Goal: Navigation & Orientation: Find specific page/section

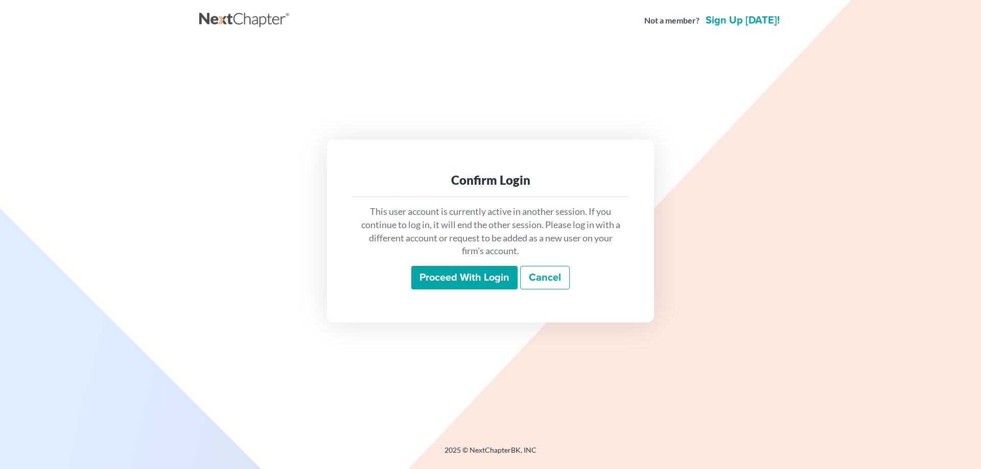
click at [434, 282] on input "Proceed with login" at bounding box center [464, 277] width 106 height 23
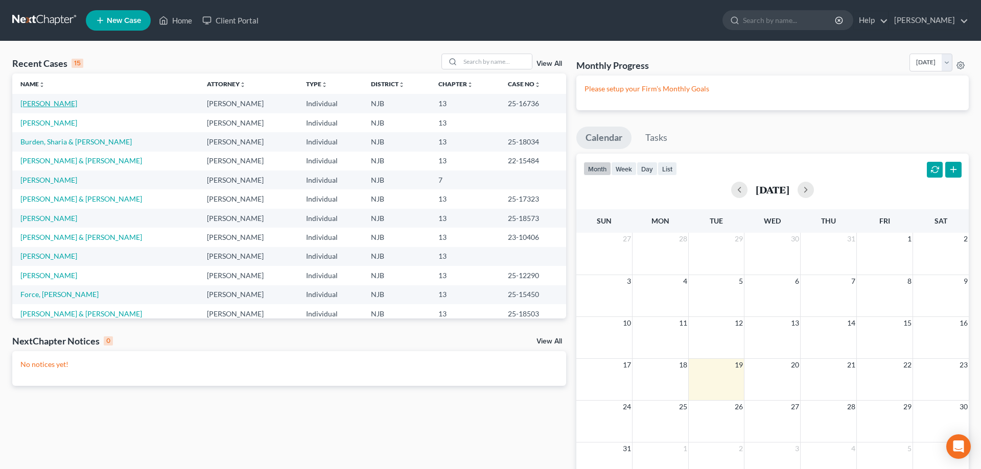
click at [69, 104] on link "[PERSON_NAME]" at bounding box center [48, 103] width 57 height 9
